Goal: Information Seeking & Learning: Check status

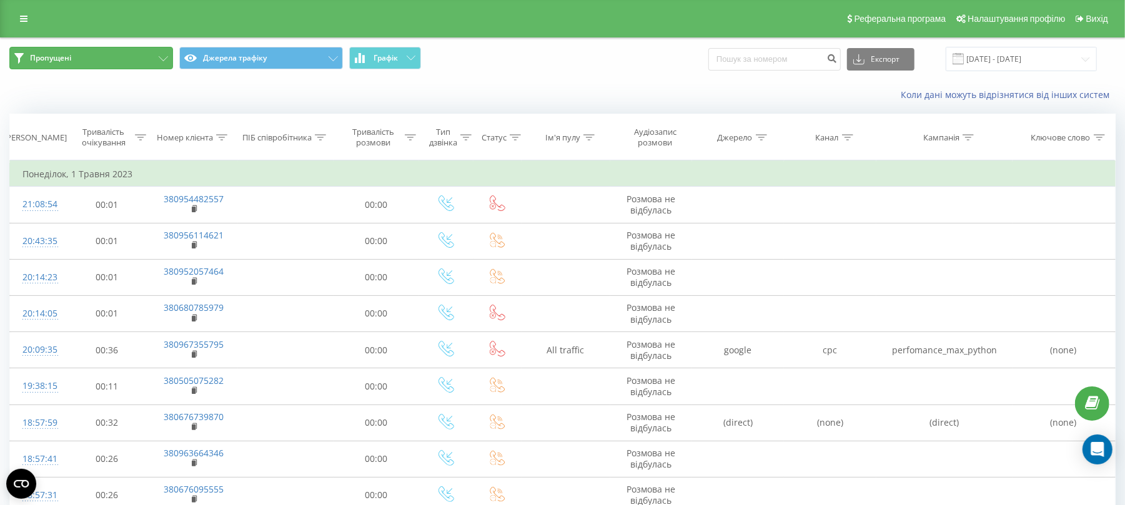
click at [100, 60] on button "Пропущені" at bounding box center [91, 58] width 164 height 22
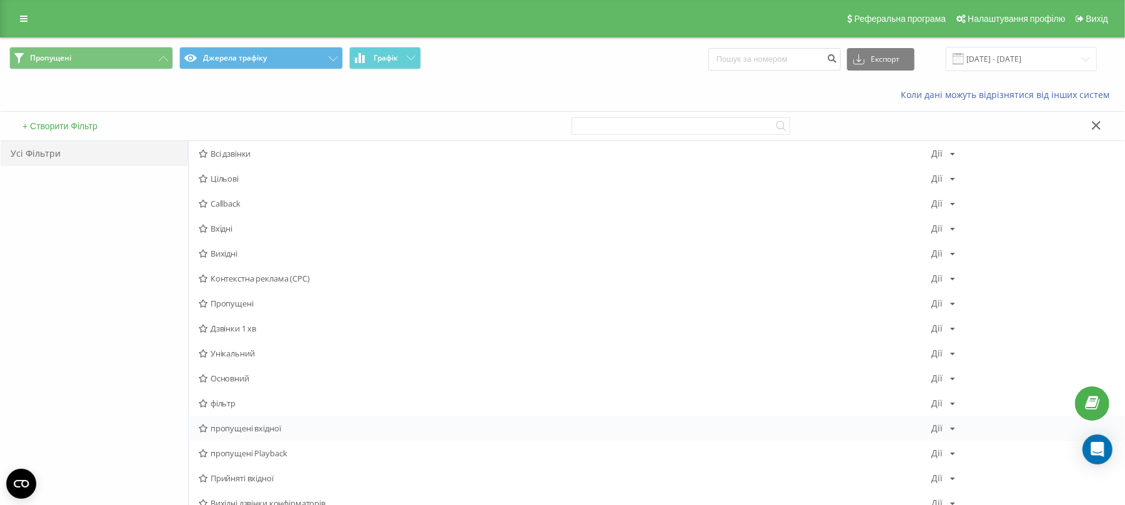
click at [265, 426] on span "пропущені вхідної" at bounding box center [565, 428] width 733 height 9
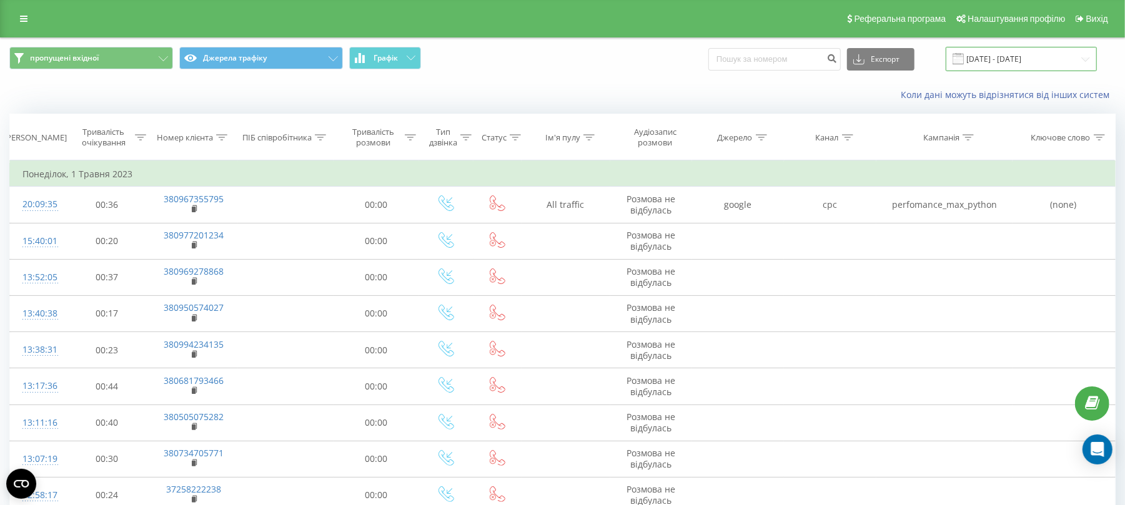
click at [1008, 61] on input "[DATE] - [DATE]" at bounding box center [1021, 59] width 151 height 24
click at [33, 15] on link at bounding box center [23, 18] width 22 height 17
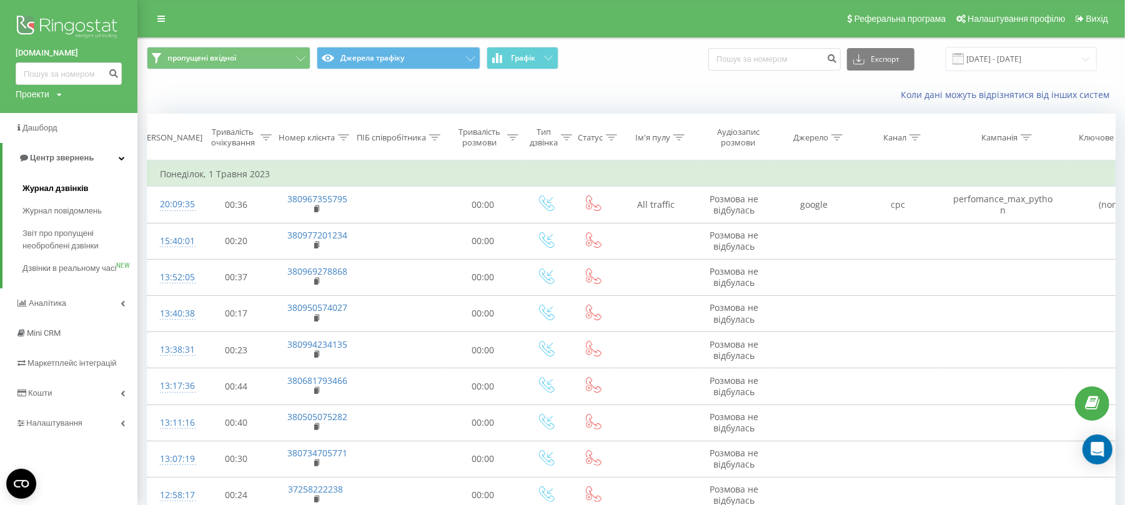
click at [41, 183] on span "Журнал дзвінків" at bounding box center [55, 188] width 66 height 12
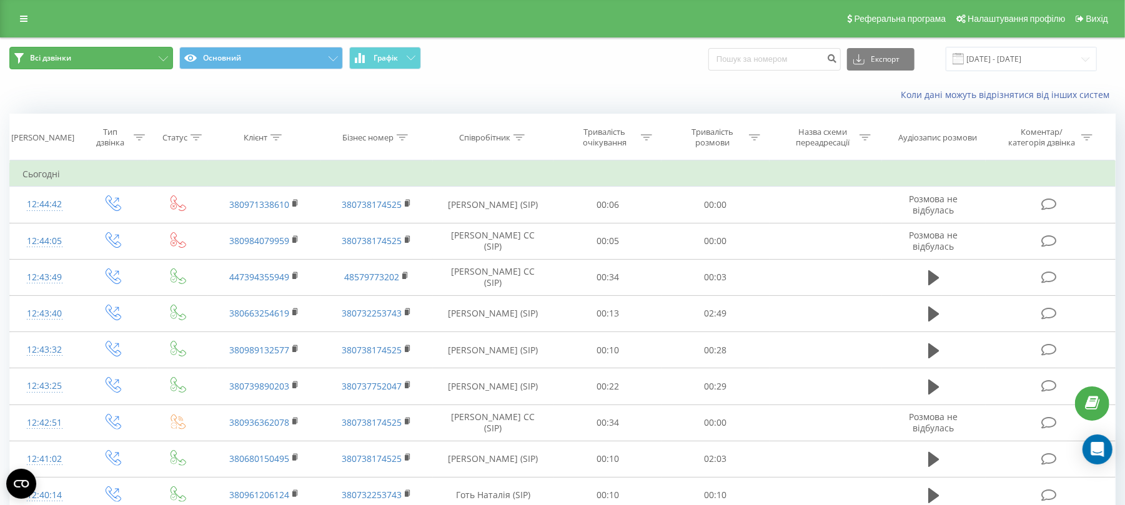
click at [133, 60] on button "Всі дзвінки" at bounding box center [91, 58] width 164 height 22
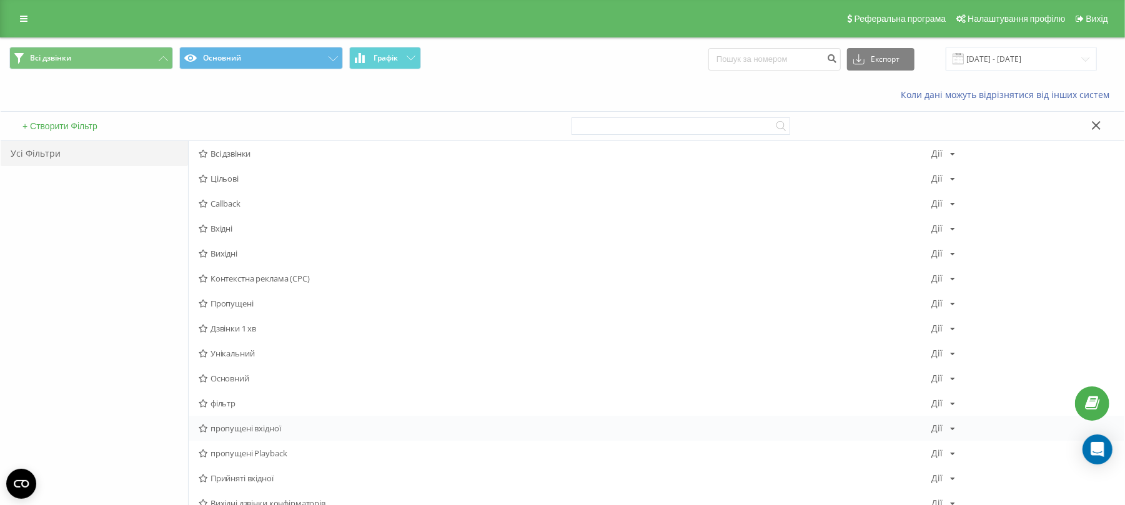
click at [244, 430] on span "пропущені вхідної" at bounding box center [565, 428] width 733 height 9
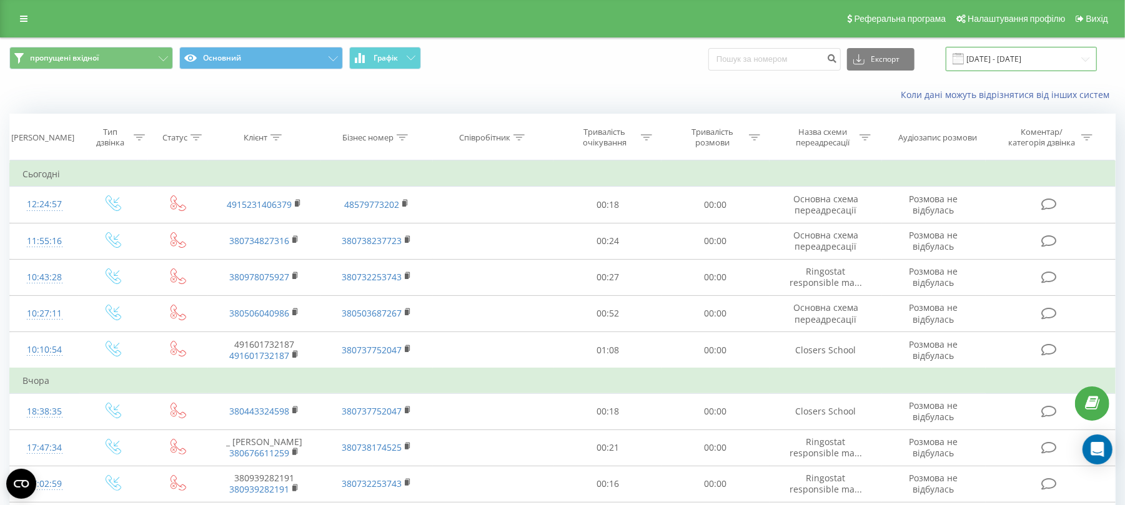
click at [1045, 59] on input "22.07.2025 - 22.08.2025" at bounding box center [1021, 59] width 151 height 24
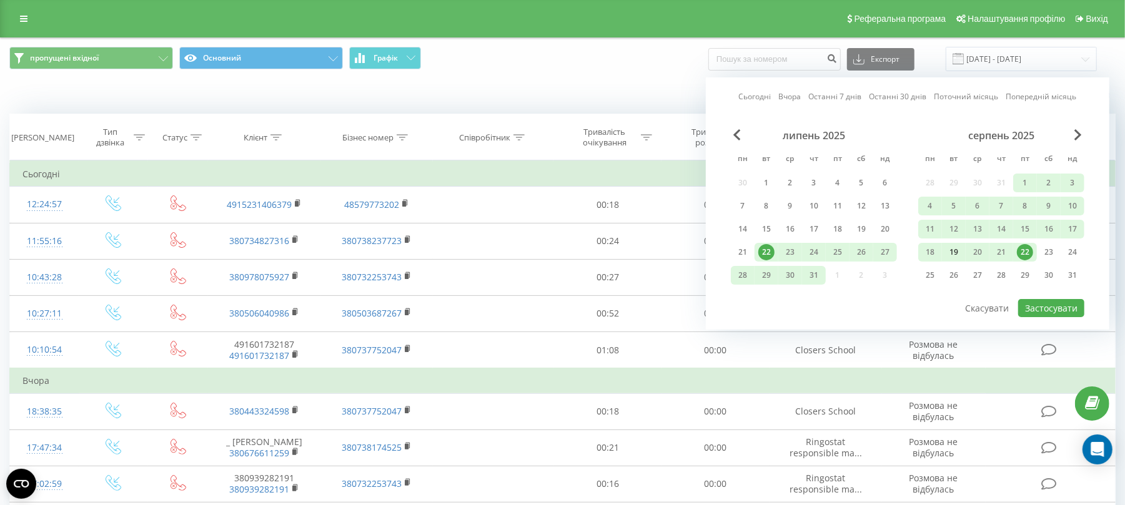
click at [953, 250] on div "19" at bounding box center [954, 252] width 16 height 16
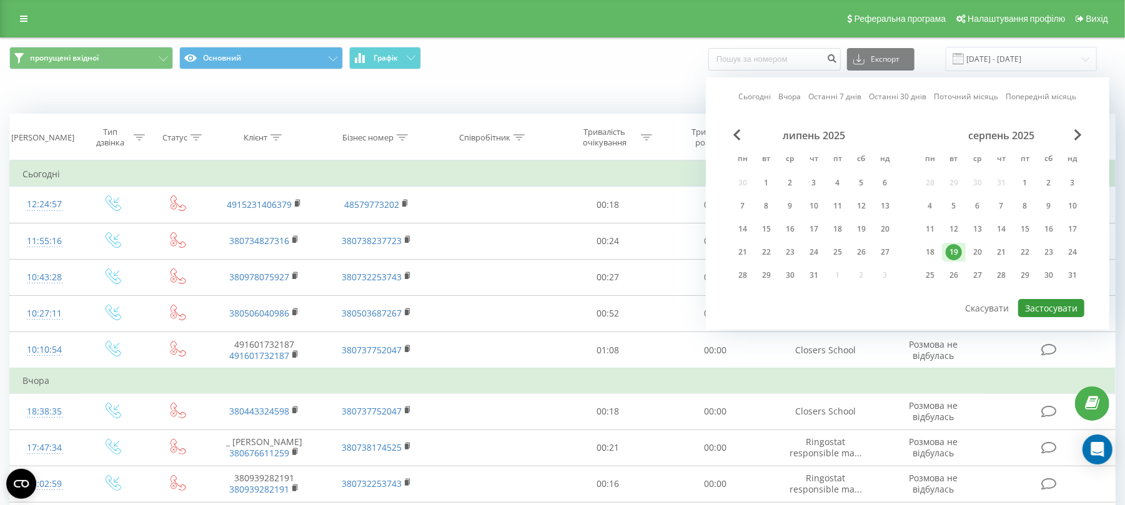
click at [1060, 304] on button "Застосувати" at bounding box center [1051, 308] width 66 height 18
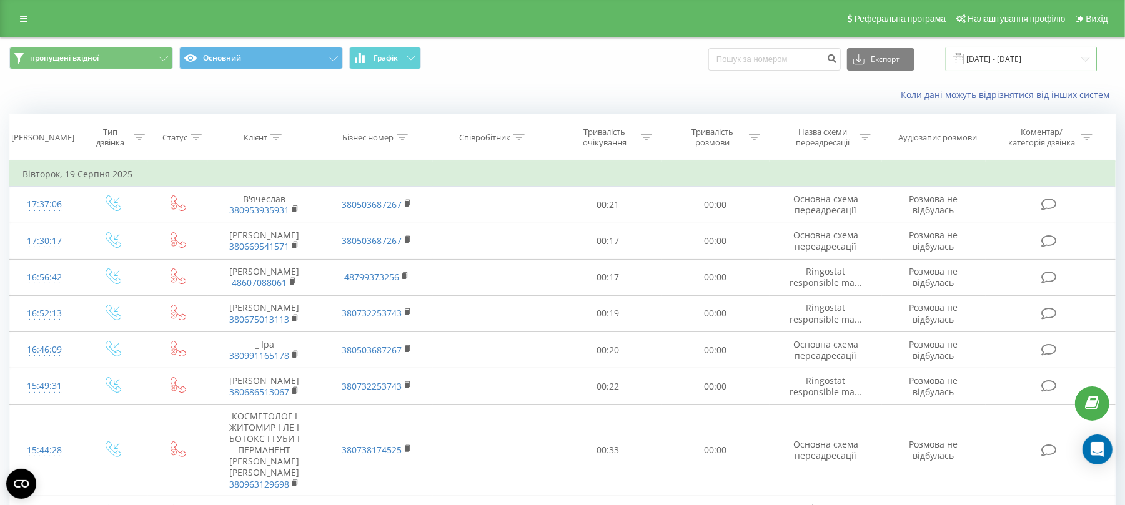
click at [1017, 63] on input "19.08.2025 - 19.08.2025" at bounding box center [1021, 59] width 151 height 24
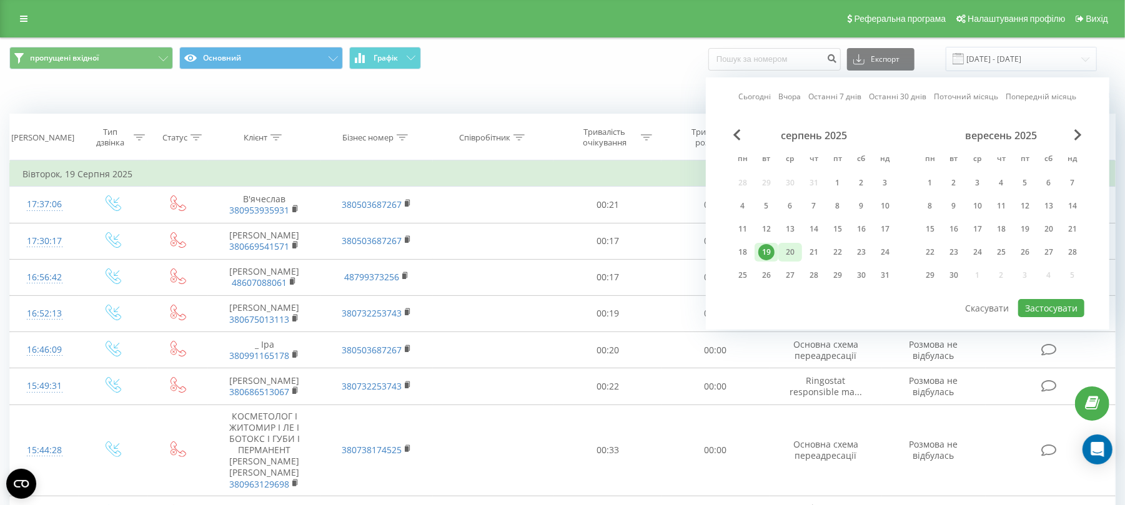
click at [789, 245] on div "20" at bounding box center [790, 252] width 16 height 16
click at [1067, 307] on button "Застосувати" at bounding box center [1051, 308] width 66 height 18
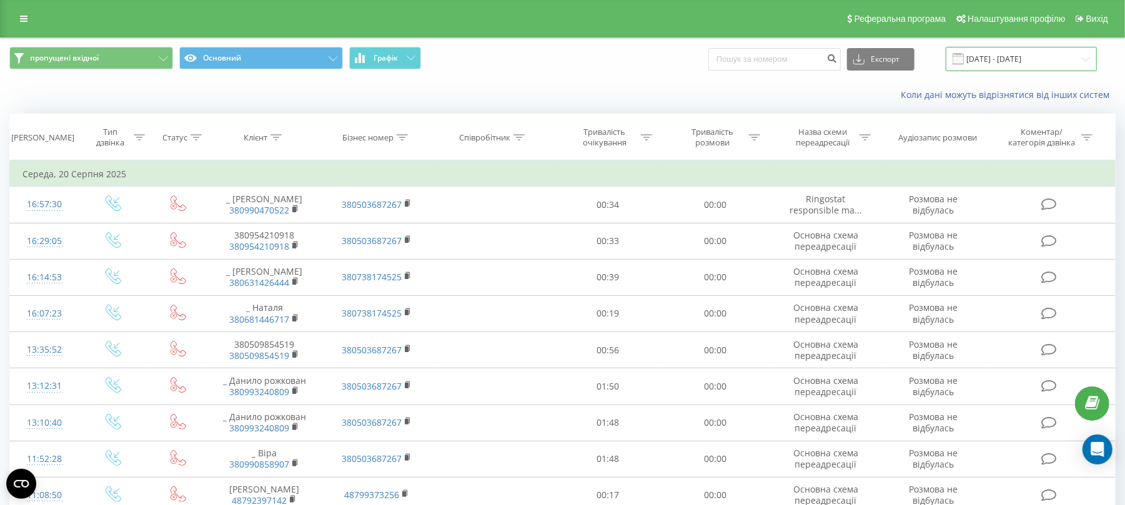
click at [1042, 48] on input "20.08.2025 - 20.08.2025" at bounding box center [1021, 59] width 151 height 24
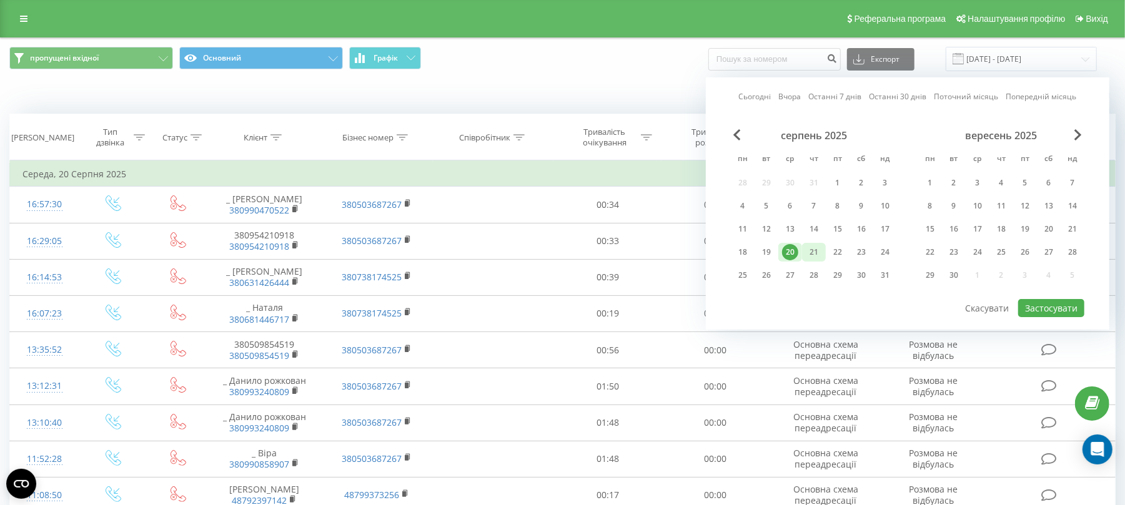
click at [818, 250] on div "21" at bounding box center [814, 252] width 16 height 16
click at [1054, 299] on button "Застосувати" at bounding box center [1051, 308] width 66 height 18
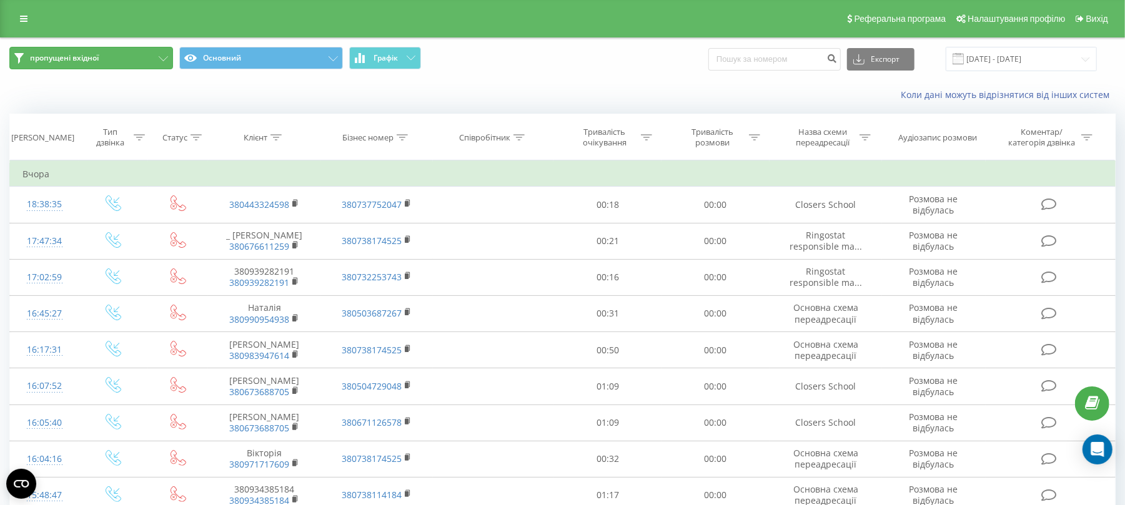
click at [110, 60] on button "пропущені вхідної" at bounding box center [91, 58] width 164 height 22
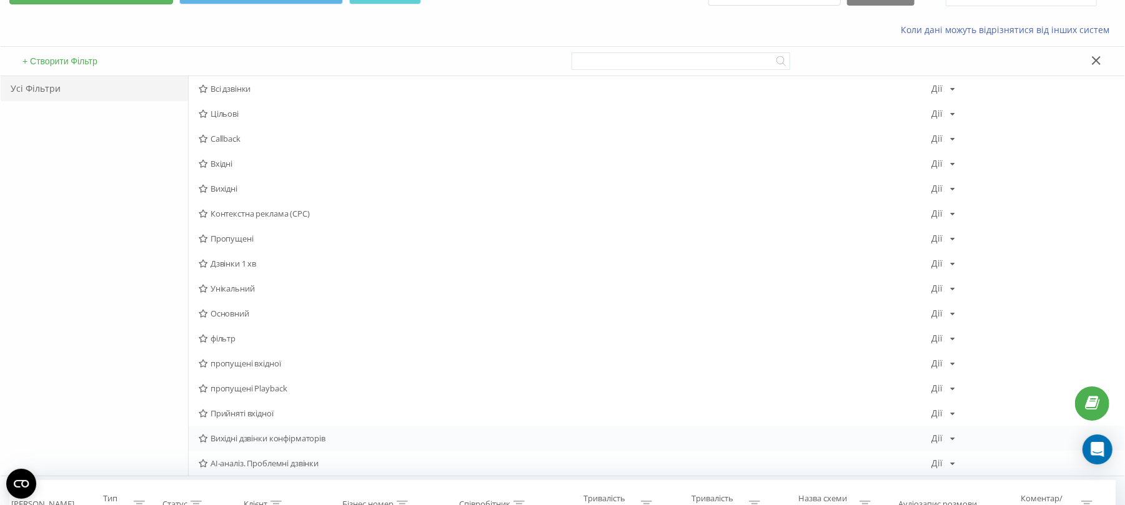
scroll to position [83, 0]
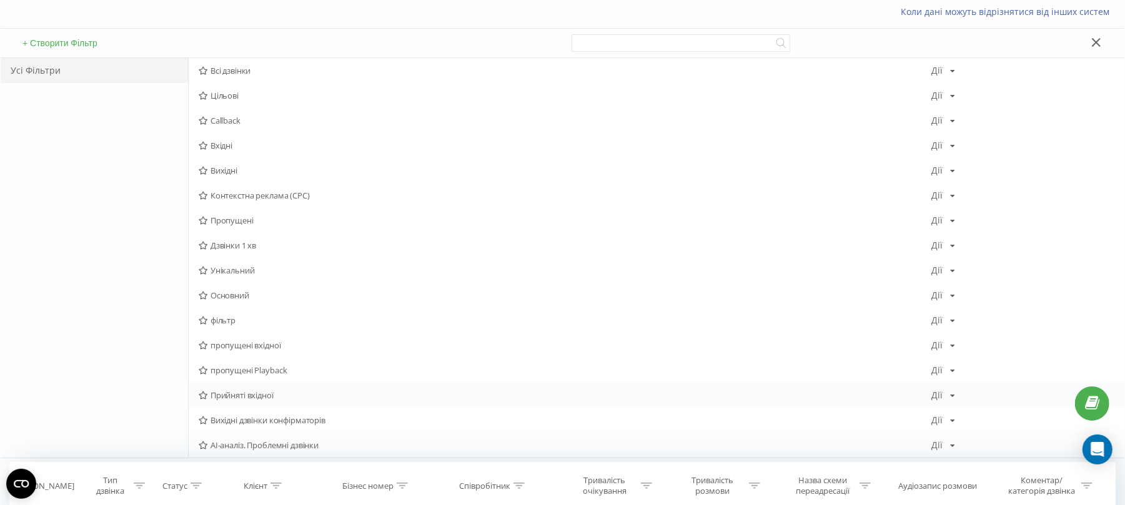
click at [265, 395] on span "Прийняті вхідної" at bounding box center [565, 395] width 733 height 9
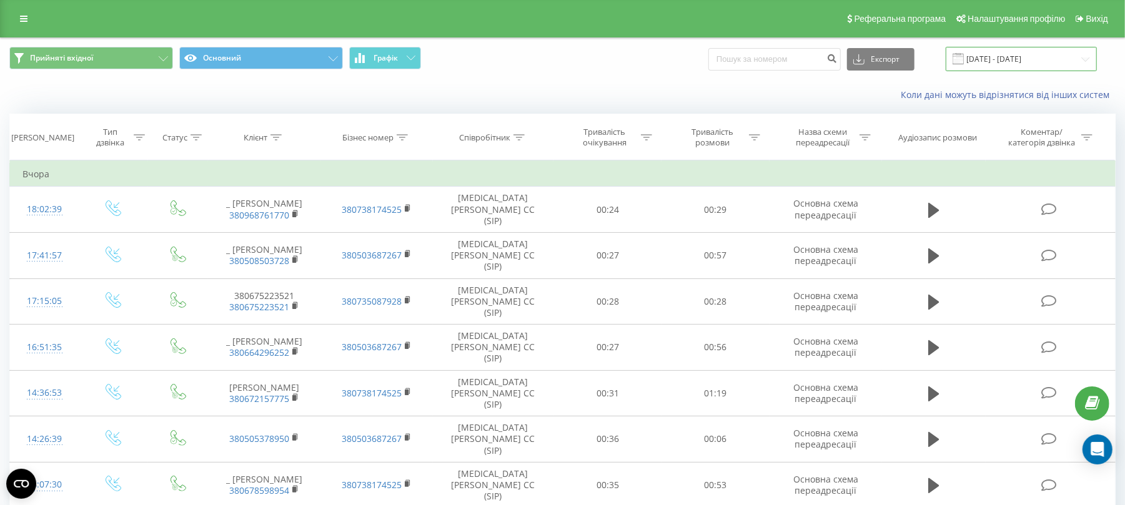
click at [1000, 66] on input "21.08.2025 - 21.08.2025" at bounding box center [1021, 59] width 151 height 24
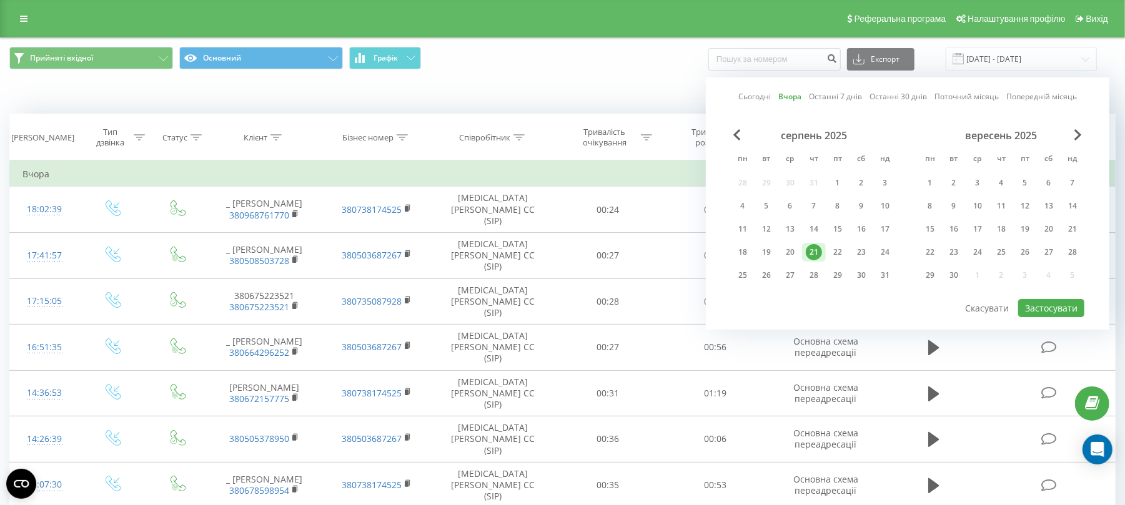
click at [811, 250] on div "21" at bounding box center [814, 252] width 16 height 16
click at [1057, 305] on button "Застосувати" at bounding box center [1051, 308] width 66 height 18
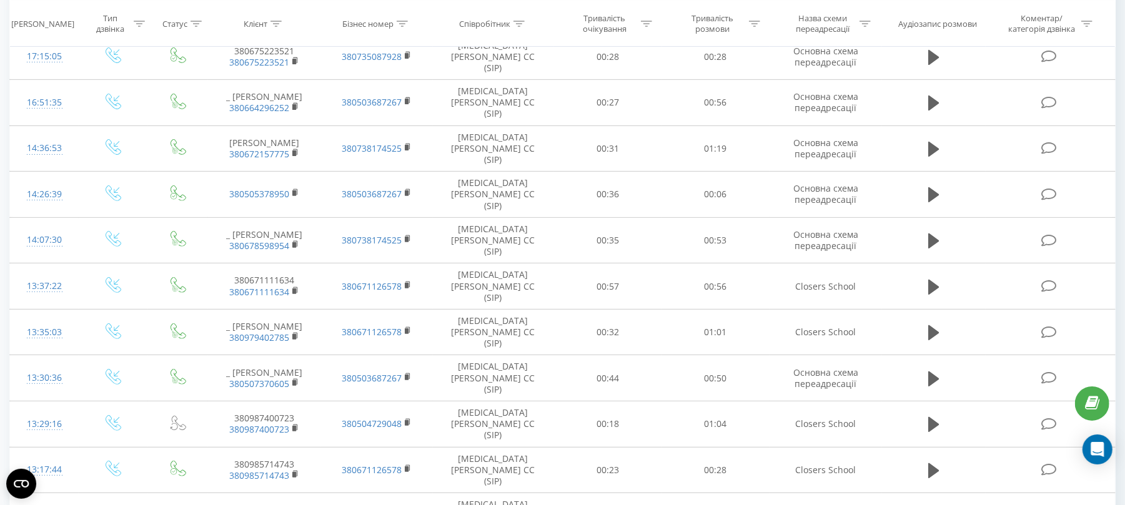
scroll to position [663, 0]
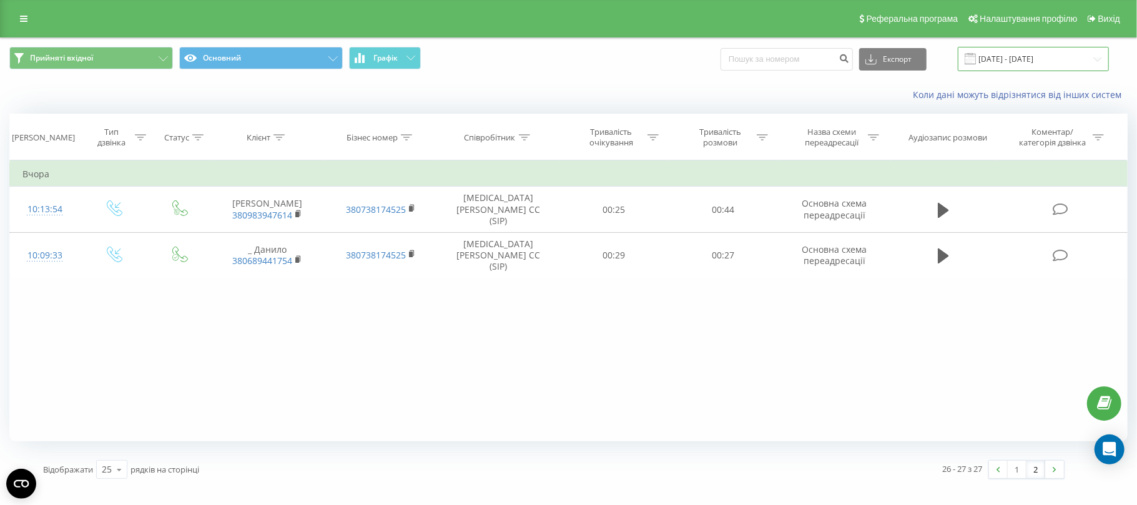
click at [1028, 51] on input "21.08.2025 - 21.08.2025" at bounding box center [1033, 59] width 151 height 24
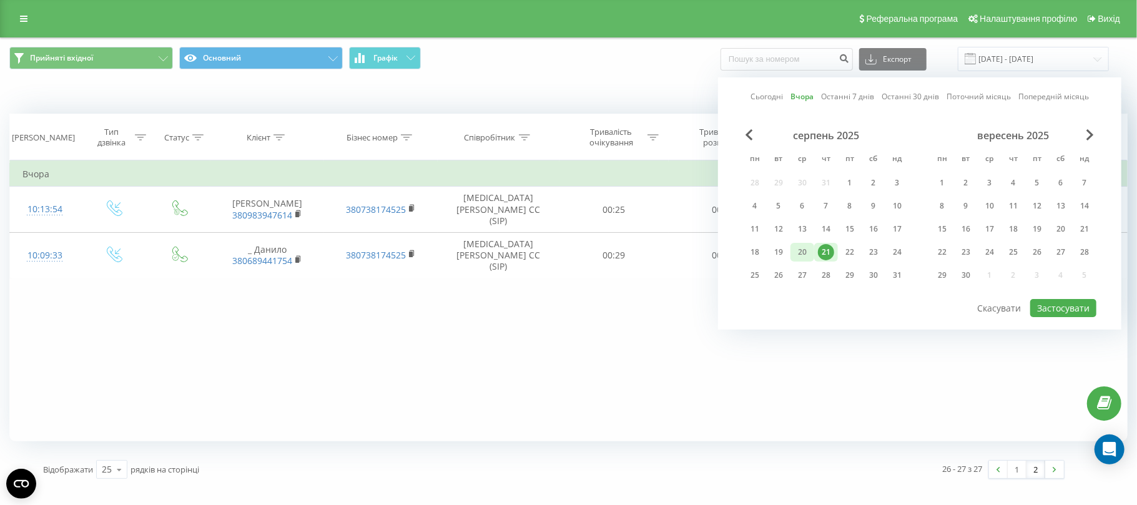
click at [798, 247] on div "20" at bounding box center [802, 252] width 16 height 16
click at [1062, 315] on button "Застосувати" at bounding box center [1064, 308] width 66 height 18
type input "20.08.2025 - 20.08.2025"
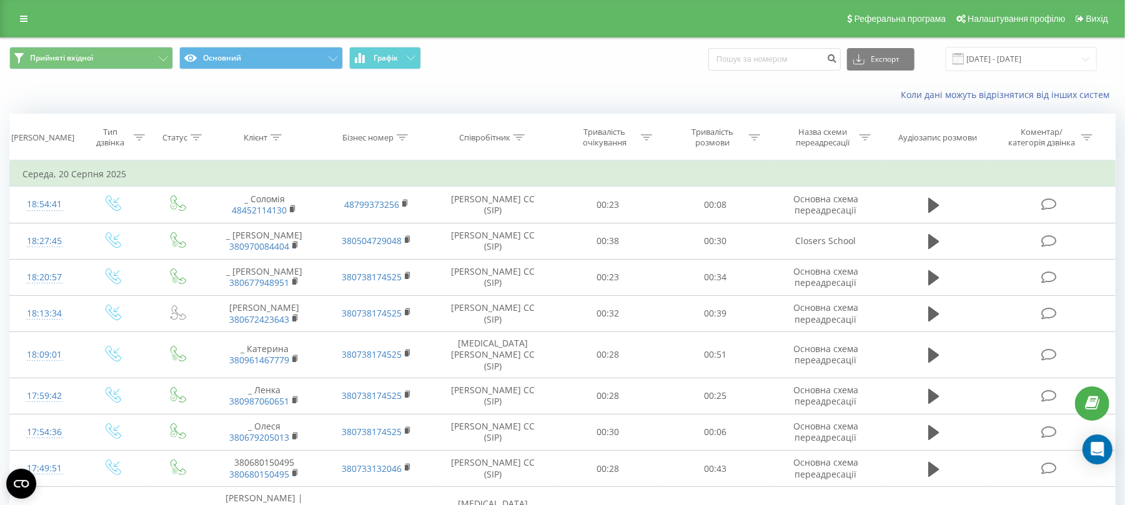
click at [521, 134] on icon at bounding box center [518, 137] width 11 height 6
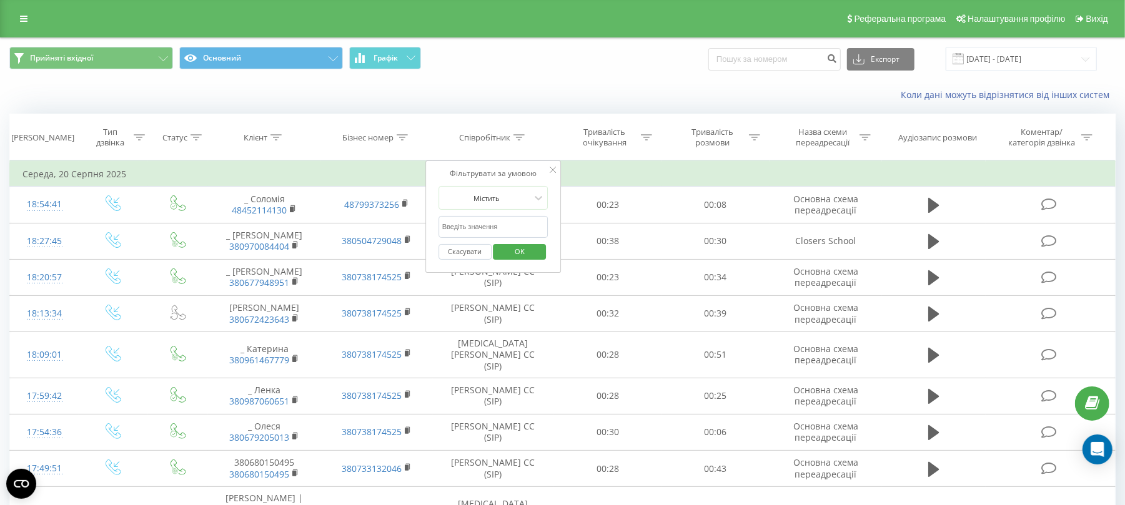
click at [493, 228] on input "text" at bounding box center [493, 227] width 110 height 22
click at [520, 253] on span "OK" at bounding box center [519, 251] width 35 height 19
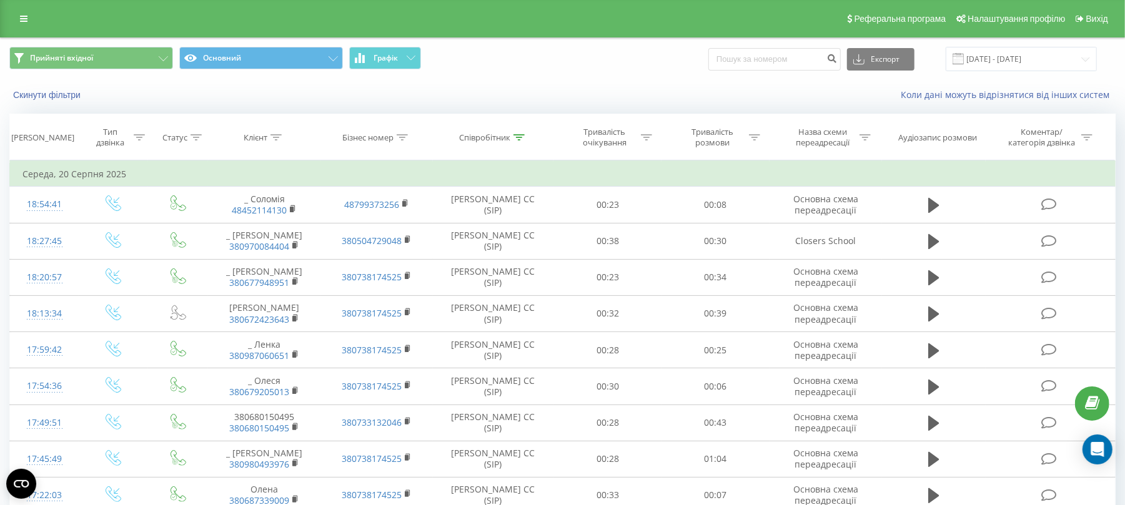
click at [518, 133] on div at bounding box center [518, 137] width 11 height 11
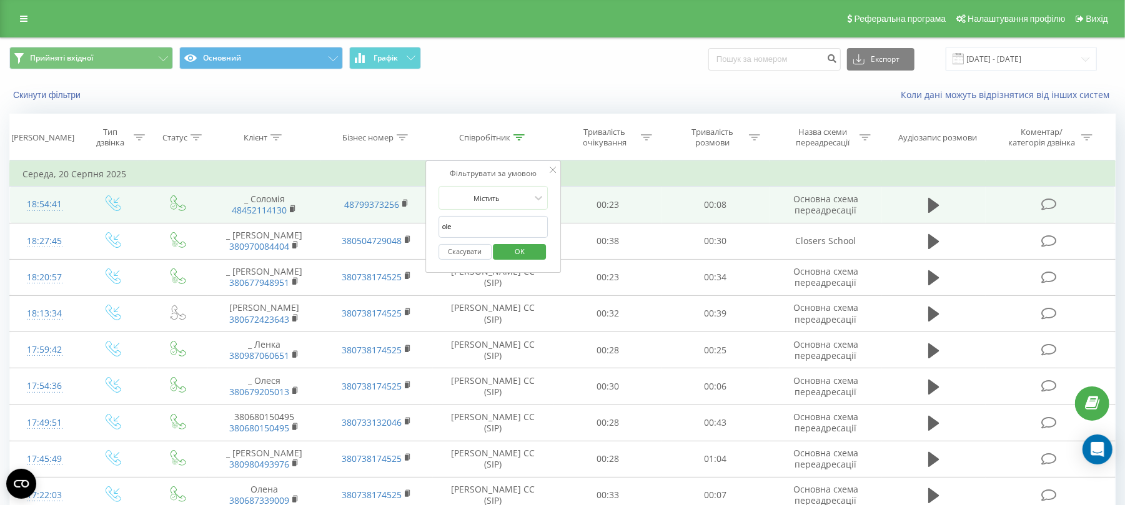
drag, startPoint x: 410, startPoint y: 222, endPoint x: 330, endPoint y: 219, distance: 80.7
type input "her"
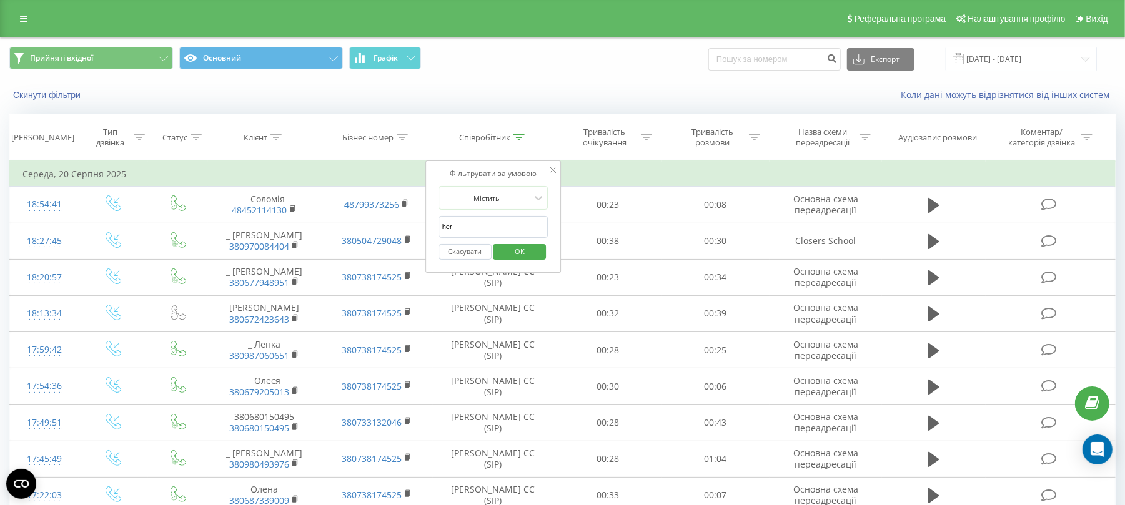
click button "OK" at bounding box center [519, 252] width 53 height 16
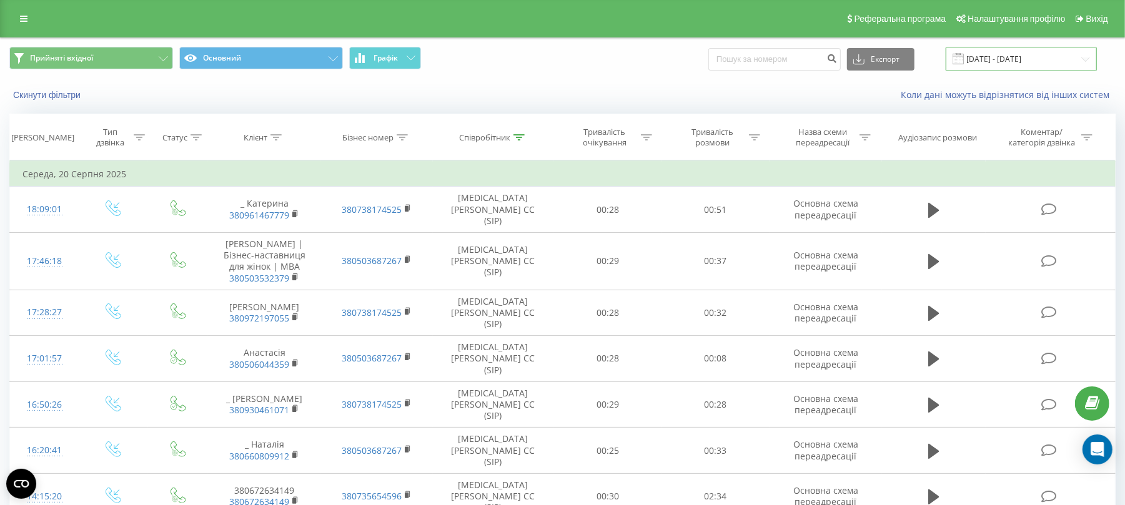
click at [1030, 56] on input "20.08.2025 - 20.08.2025" at bounding box center [1021, 59] width 151 height 24
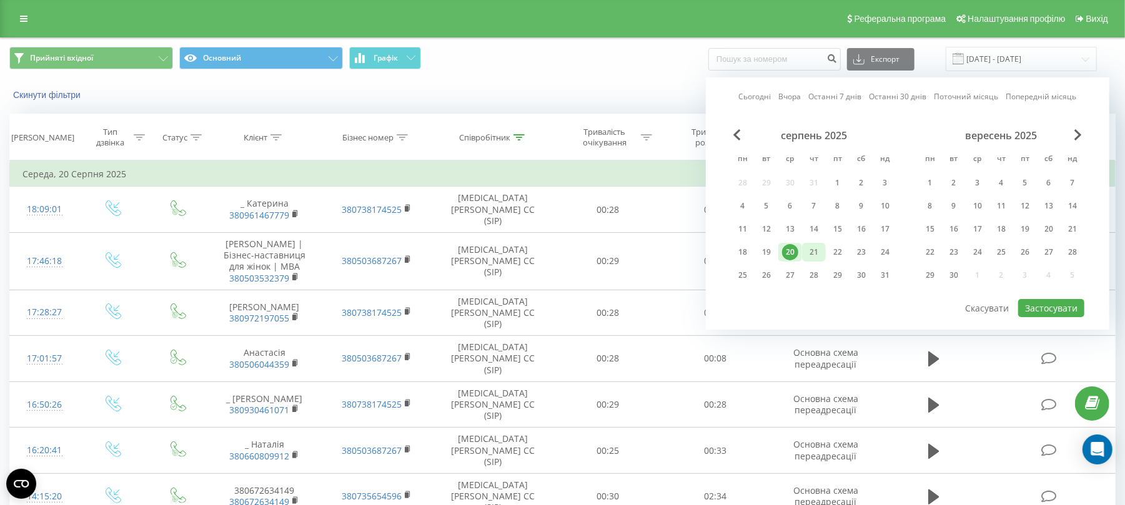
click at [816, 251] on div "21" at bounding box center [814, 252] width 16 height 16
click at [1050, 309] on button "Застосувати" at bounding box center [1051, 308] width 66 height 18
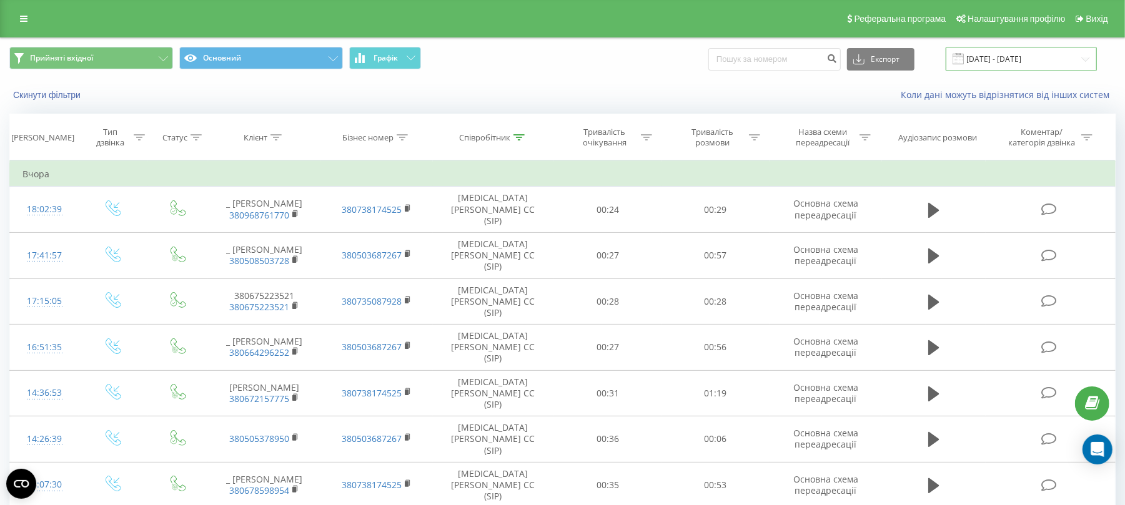
click at [1026, 62] on input "21.08.2025 - 21.08.2025" at bounding box center [1021, 59] width 151 height 24
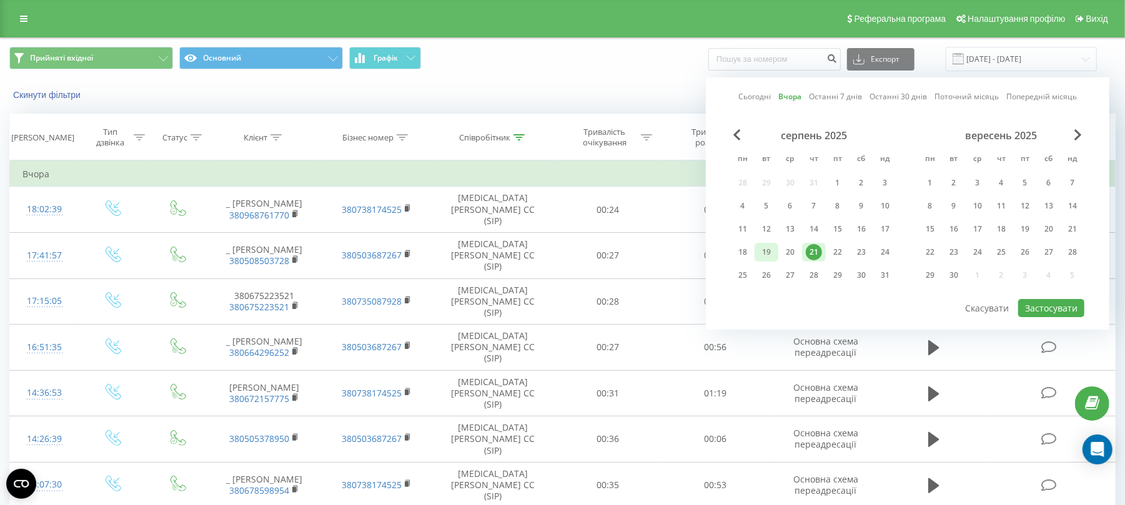
click at [765, 249] on div "19" at bounding box center [766, 252] width 16 height 16
click at [1046, 306] on button "Застосувати" at bounding box center [1051, 308] width 66 height 18
type input "19.08.2025 - 19.08.2025"
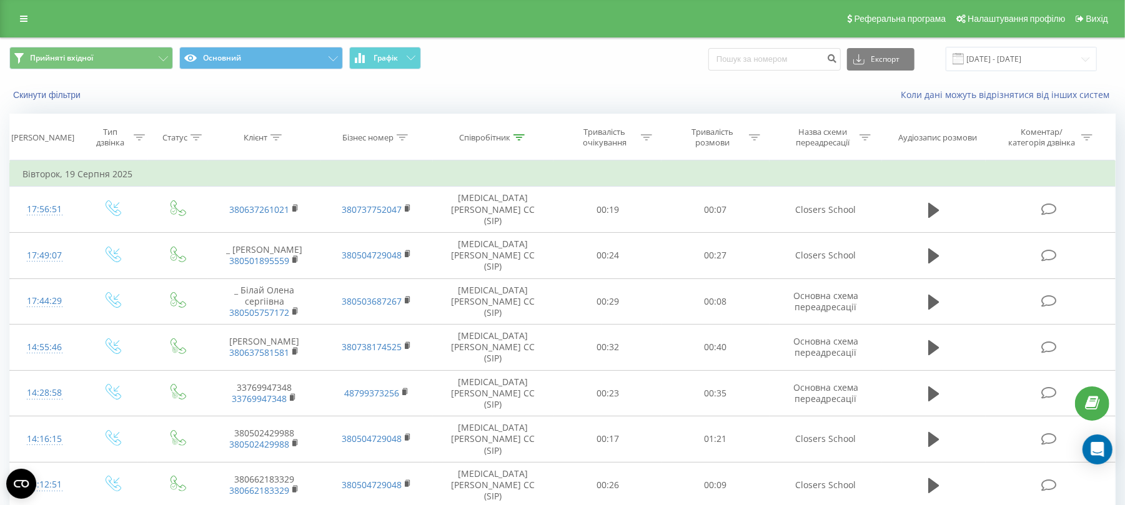
click at [517, 134] on icon at bounding box center [518, 137] width 11 height 6
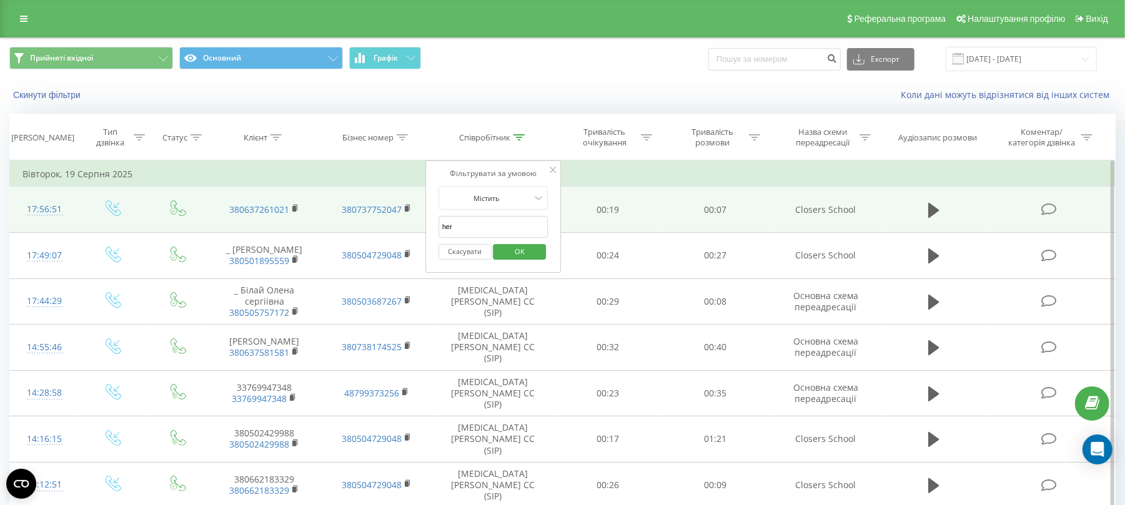
drag, startPoint x: 490, startPoint y: 232, endPoint x: 315, endPoint y: 215, distance: 176.3
click at [315, 215] on table "Фільтрувати за умовою Дорівнює Введіть значення Скасувати OK Фільтрувати за умо…" at bounding box center [562, 496] width 1106 height 670
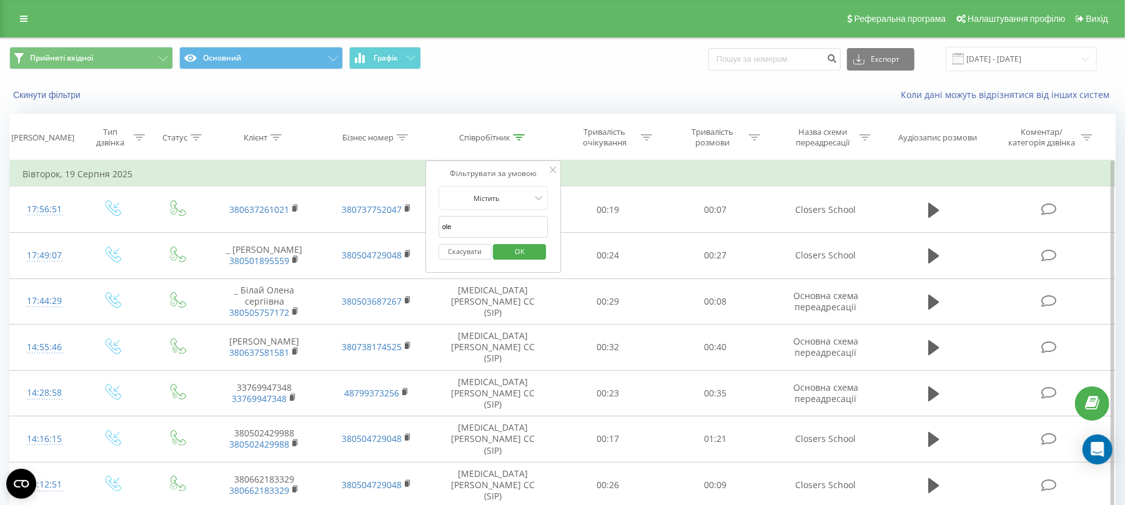
type input "ole"
click at [537, 249] on button "OK" at bounding box center [519, 252] width 53 height 16
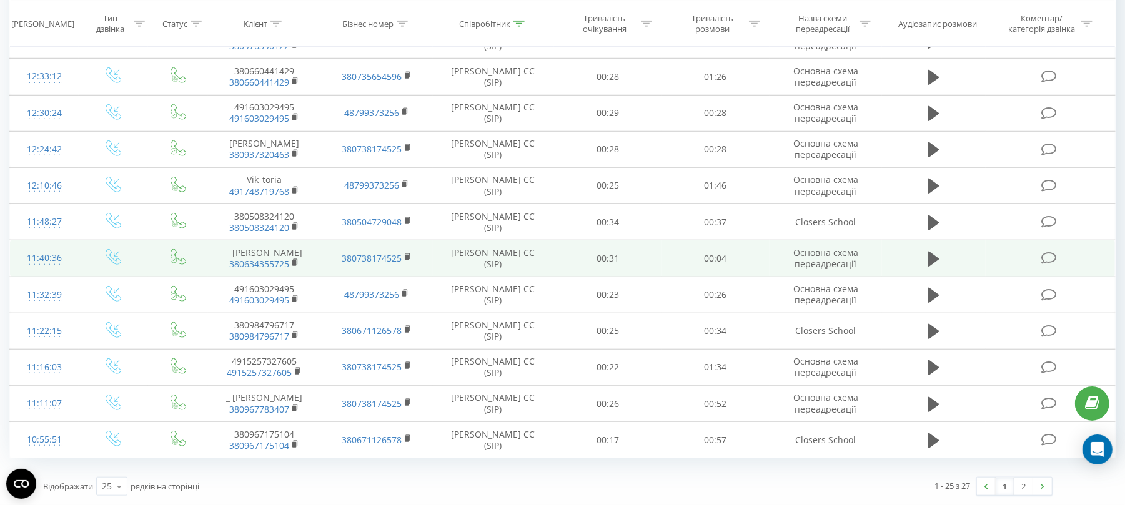
scroll to position [663, 0]
